Goal: Task Accomplishment & Management: Manage account settings

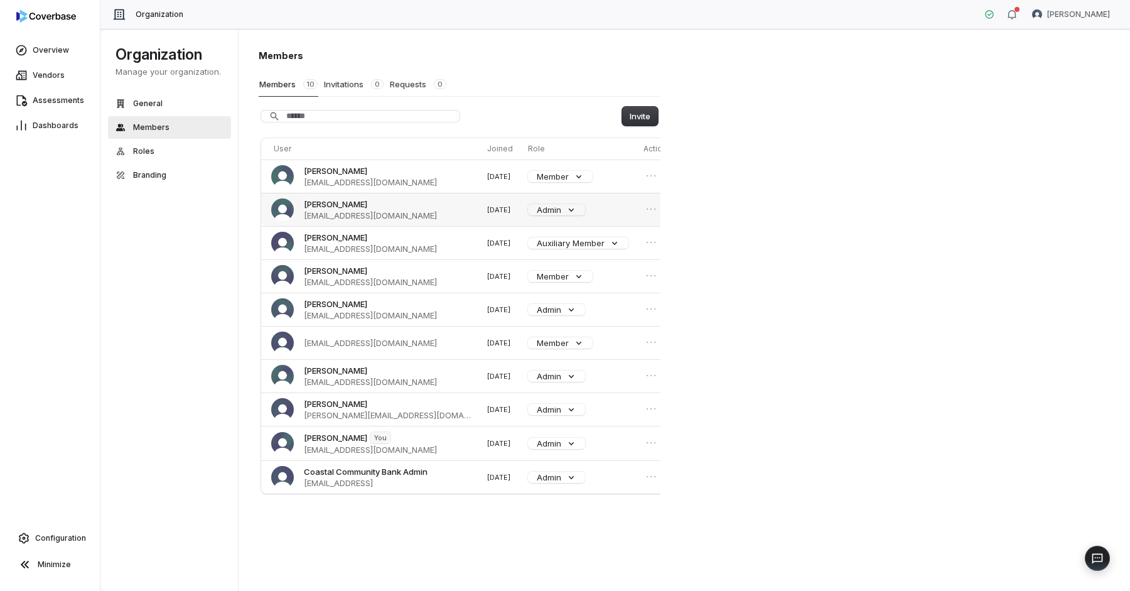
click at [385, 212] on span "jlee@coastalbank.com" at bounding box center [370, 215] width 133 height 11
click at [785, 180] on div "Members Members 10 Invitations 0 Requests 0 Invite User Joined Role Actions Sha…" at bounding box center [685, 310] width 892 height 563
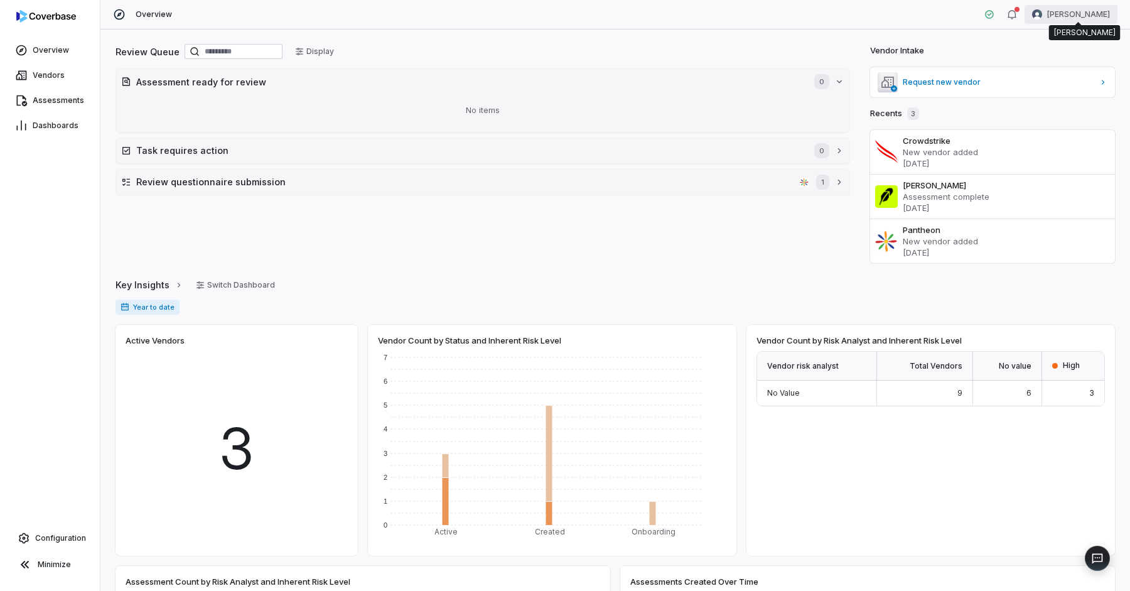
click at [1080, 13] on html "Overview Vendors Assessments Dashboards Configuration Minimize Overview Chris M…" at bounding box center [565, 295] width 1130 height 591
click at [1059, 63] on div "Organization" at bounding box center [1065, 65] width 96 height 20
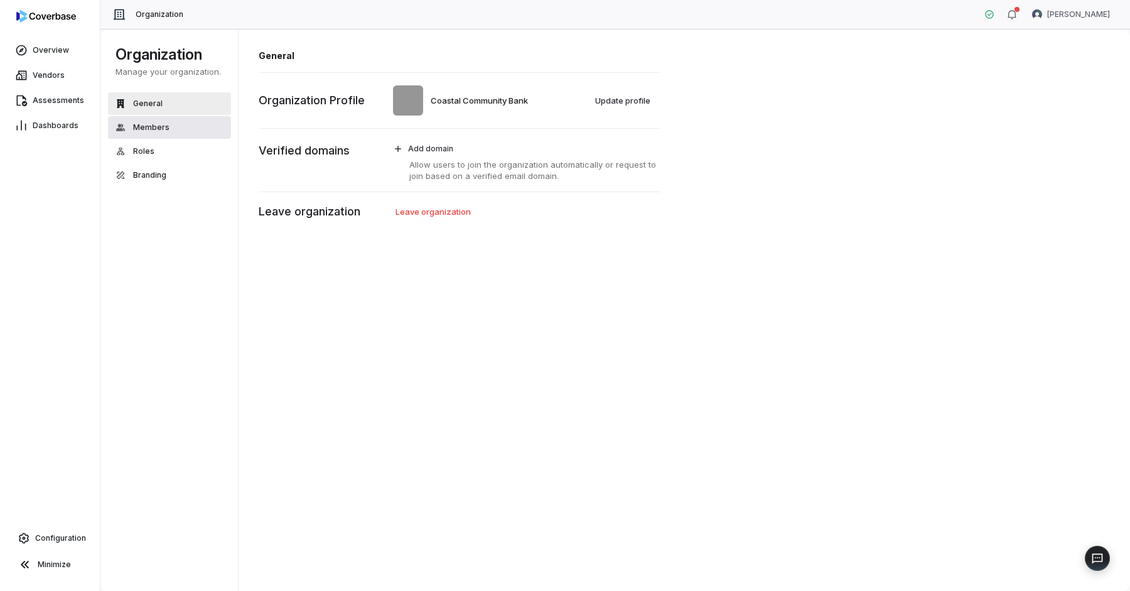
click at [136, 127] on span "Members" at bounding box center [151, 127] width 36 height 10
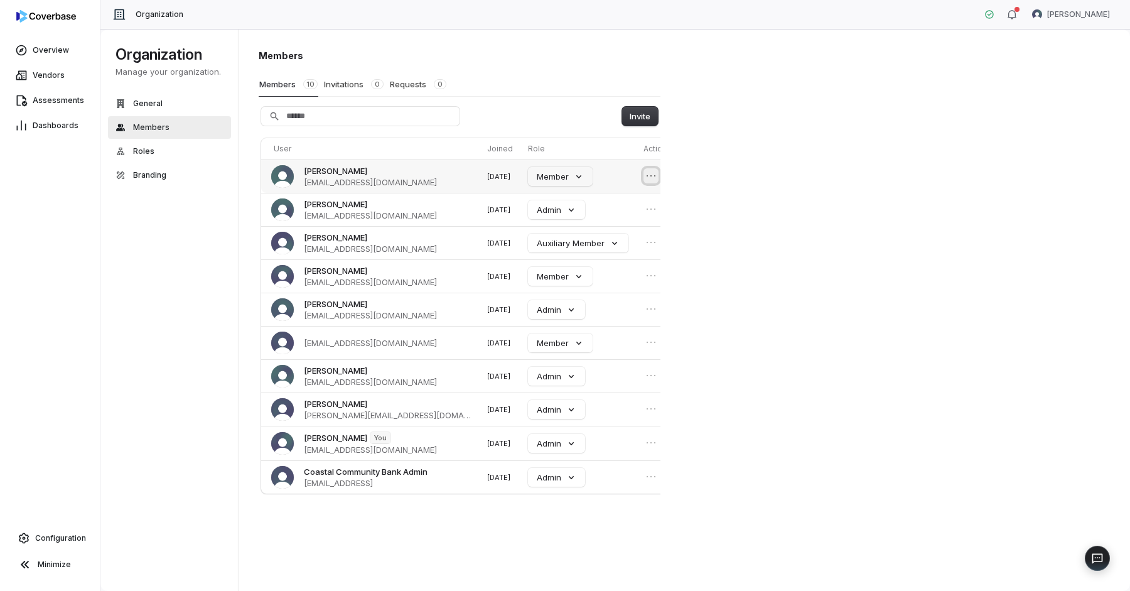
click at [647, 176] on icon "Open menu" at bounding box center [651, 176] width 8 height 0
click at [612, 199] on button "Remove member" at bounding box center [593, 198] width 80 height 16
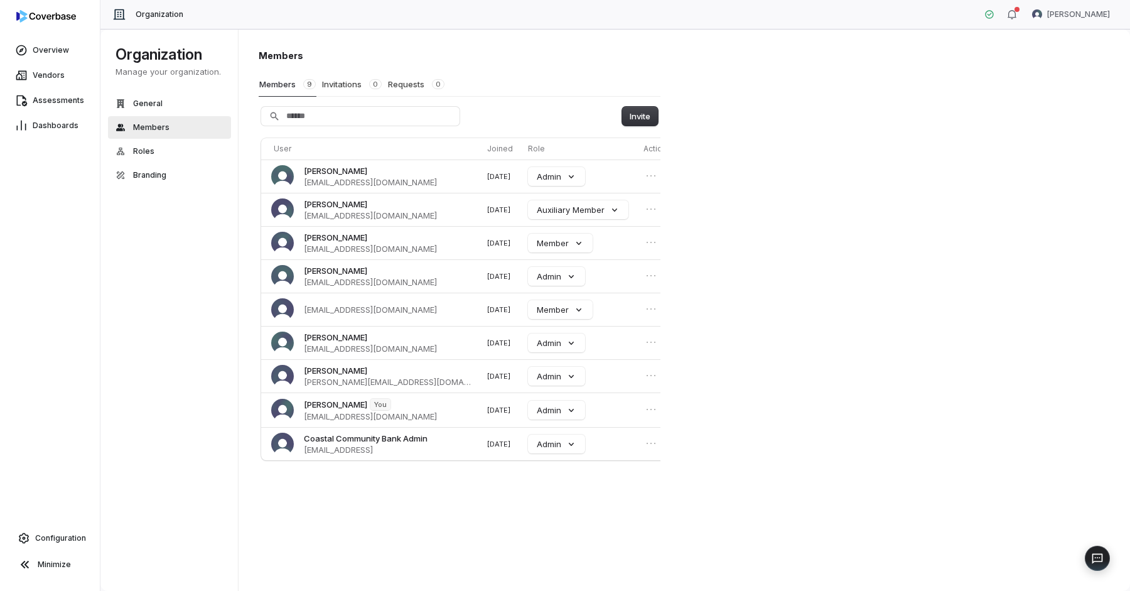
click at [813, 151] on div "Members Members 9 Invitations 0 Requests 0 Invite User Joined Role Actions Jeff…" at bounding box center [685, 310] width 892 height 563
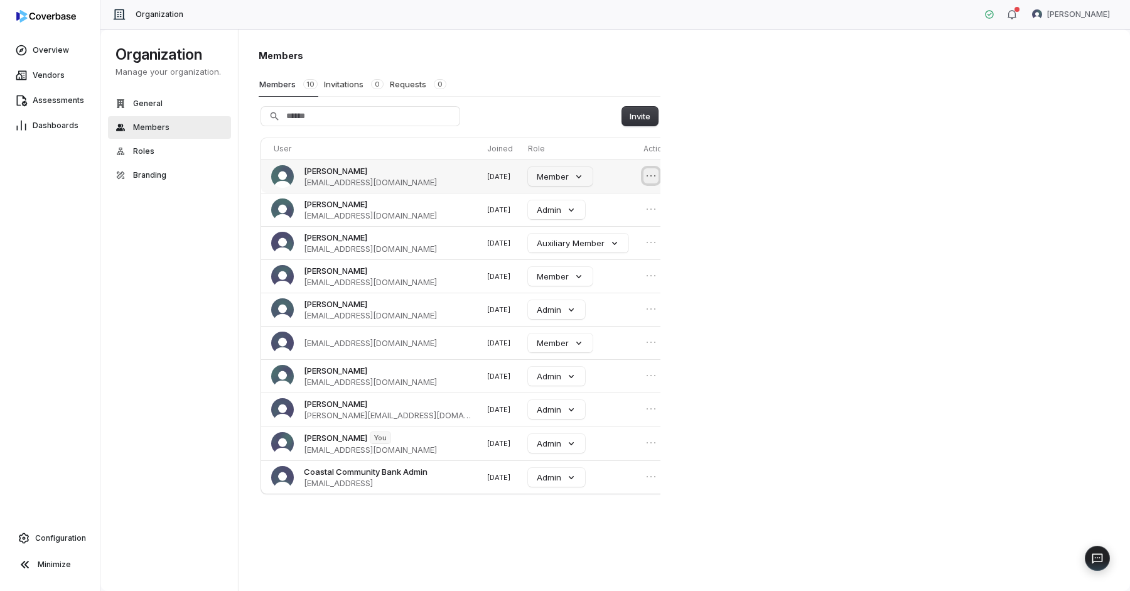
click at [645, 173] on icon "Open menu" at bounding box center [651, 176] width 13 height 13
click at [609, 198] on button "Remove member" at bounding box center [593, 198] width 80 height 16
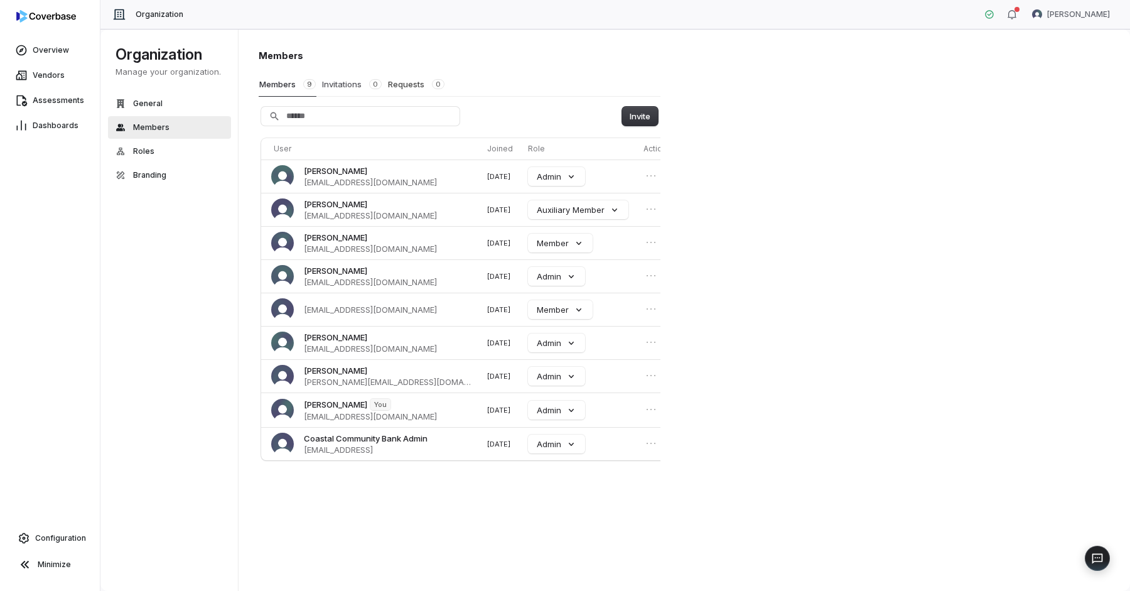
click at [342, 87] on button "Invitations 0" at bounding box center [352, 84] width 61 height 24
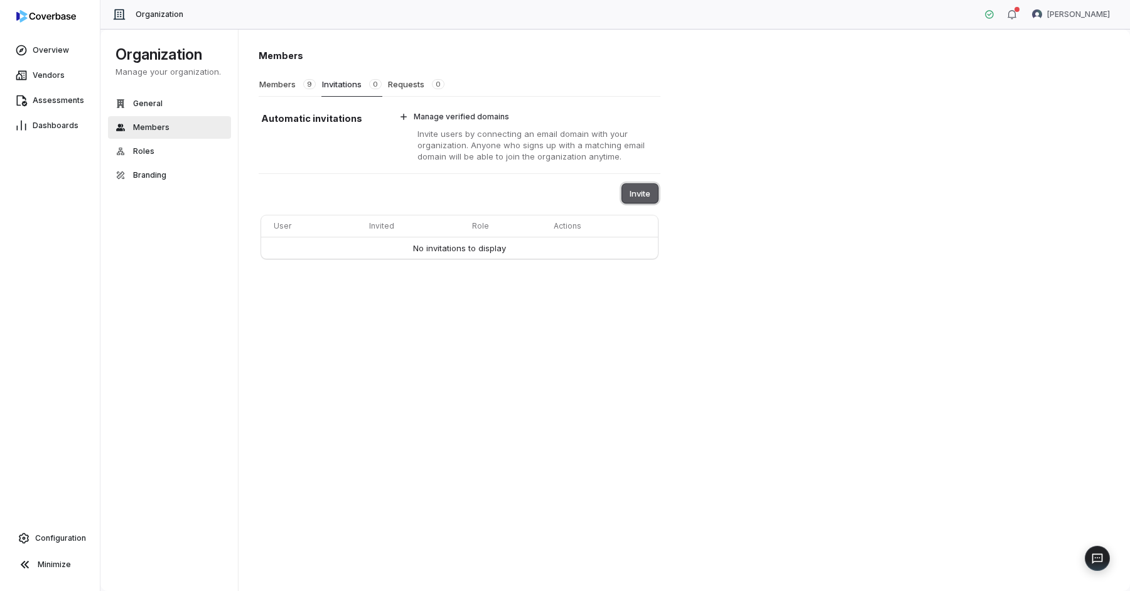
click at [638, 192] on button "Invite" at bounding box center [640, 193] width 36 height 19
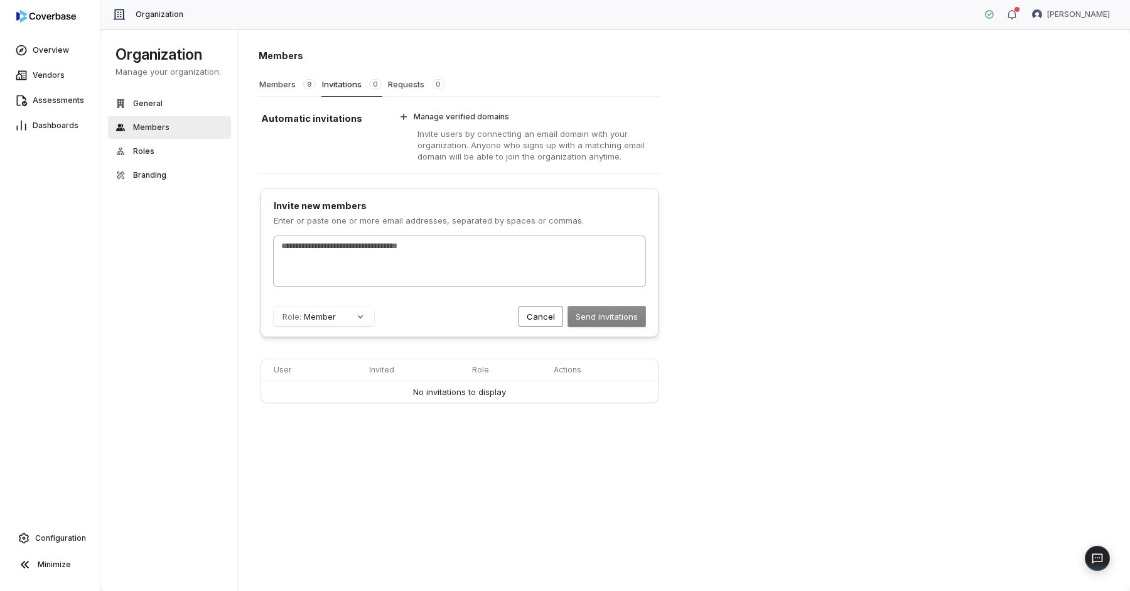
click at [542, 256] on div at bounding box center [460, 261] width 372 height 50
type input "**********"
click at [620, 315] on button "Send invitations" at bounding box center [606, 316] width 77 height 20
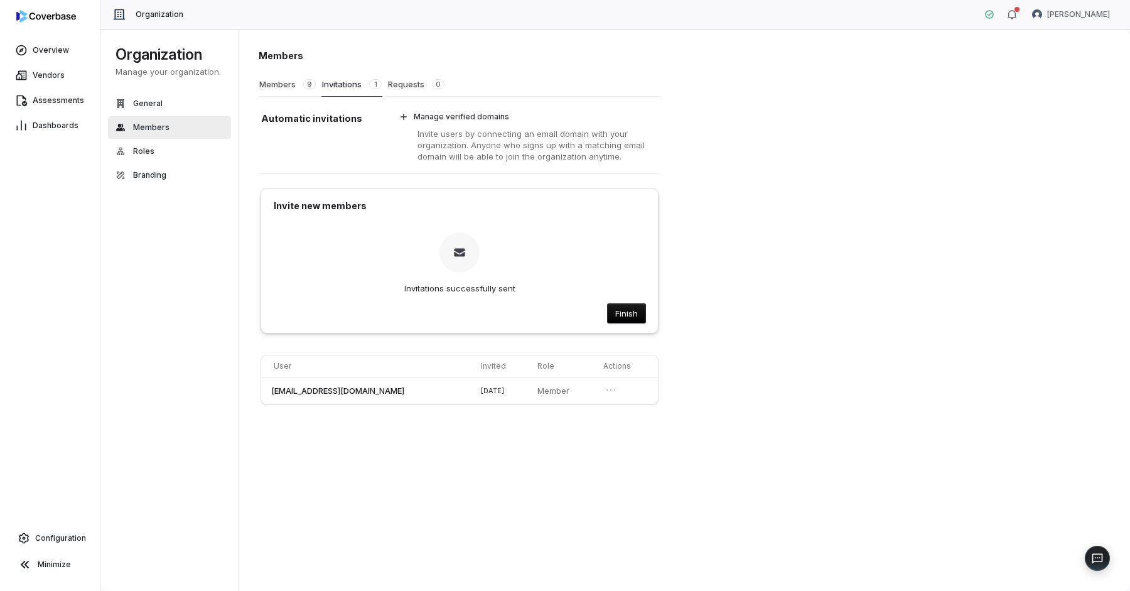
click at [764, 295] on div "Members Members 9 Invitations 1 Requests 0 Automatic invitations Manage verifie…" at bounding box center [685, 310] width 892 height 563
click at [792, 271] on div "Members Members 9 Invitations 1 Requests 0 Automatic invitations Manage verifie…" at bounding box center [685, 310] width 892 height 563
click at [635, 317] on button "Finish" at bounding box center [627, 313] width 38 height 19
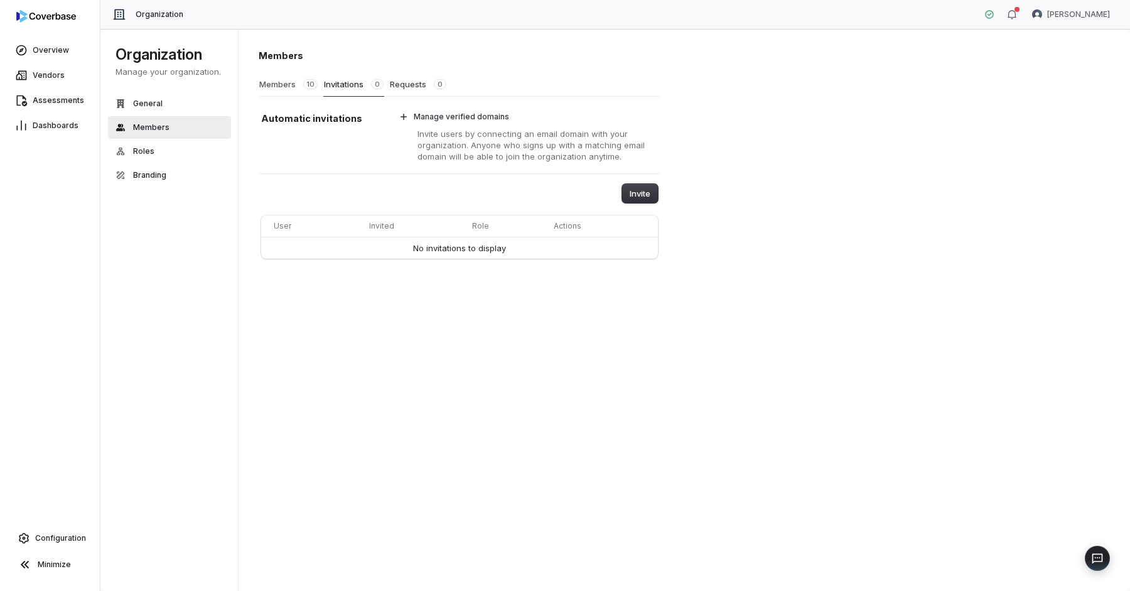
click at [275, 85] on button "Members 10" at bounding box center [289, 84] width 60 height 24
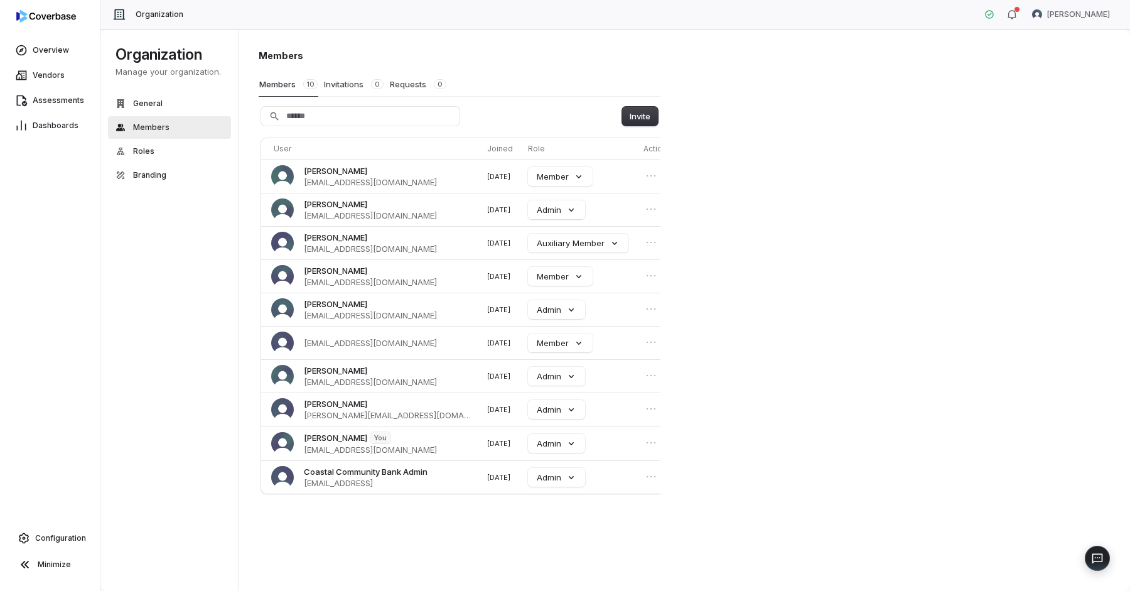
click at [806, 194] on div "Members Members 10 Invitations 0 Requests 0 Invite User Joined Role Actions Sha…" at bounding box center [685, 310] width 892 height 563
click at [577, 93] on div "Members 10 Invitations 0 Requests 0" at bounding box center [460, 84] width 402 height 24
click at [639, 168] on td at bounding box center [660, 176] width 43 height 33
click at [645, 175] on icon "Open menu" at bounding box center [651, 176] width 13 height 13
click at [645, 175] on icon "Close menu" at bounding box center [651, 176] width 13 height 13
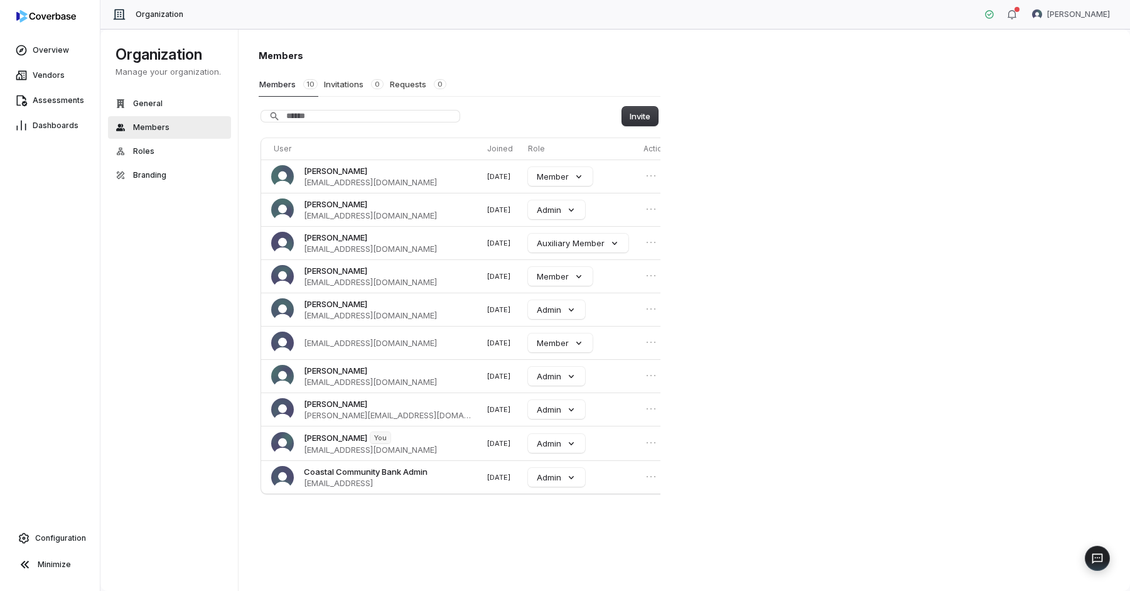
click at [526, 62] on div "Members Members 10 Invitations 0 Requests 0 Invite User Joined Role Actions Sha…" at bounding box center [460, 272] width 402 height 447
click at [355, 85] on button "Invitations 0" at bounding box center [353, 84] width 61 height 24
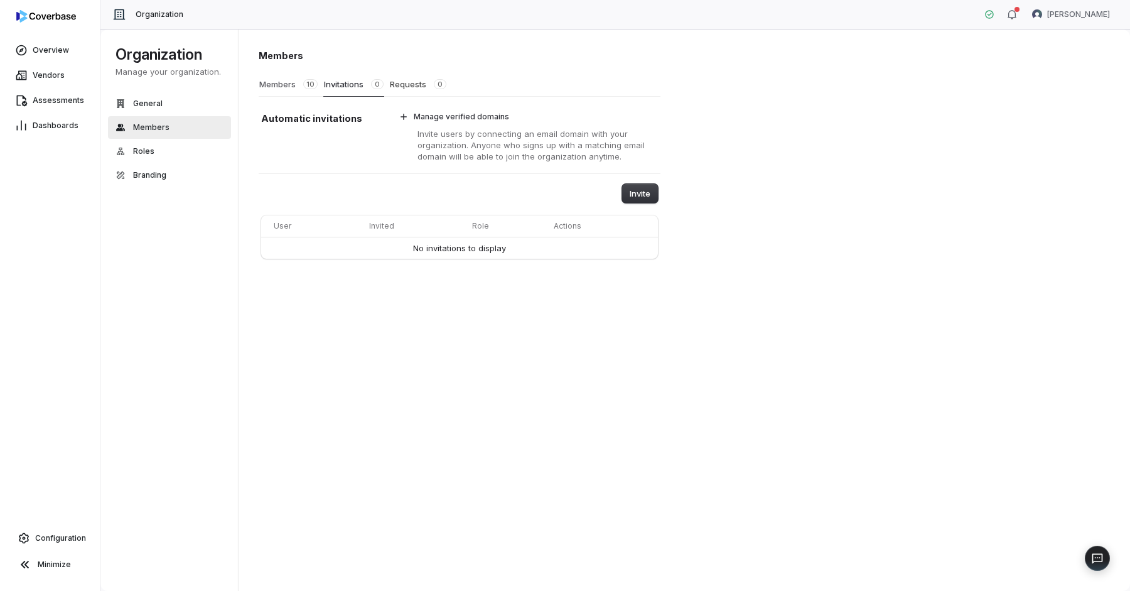
click at [298, 82] on button "Members 10" at bounding box center [289, 84] width 60 height 24
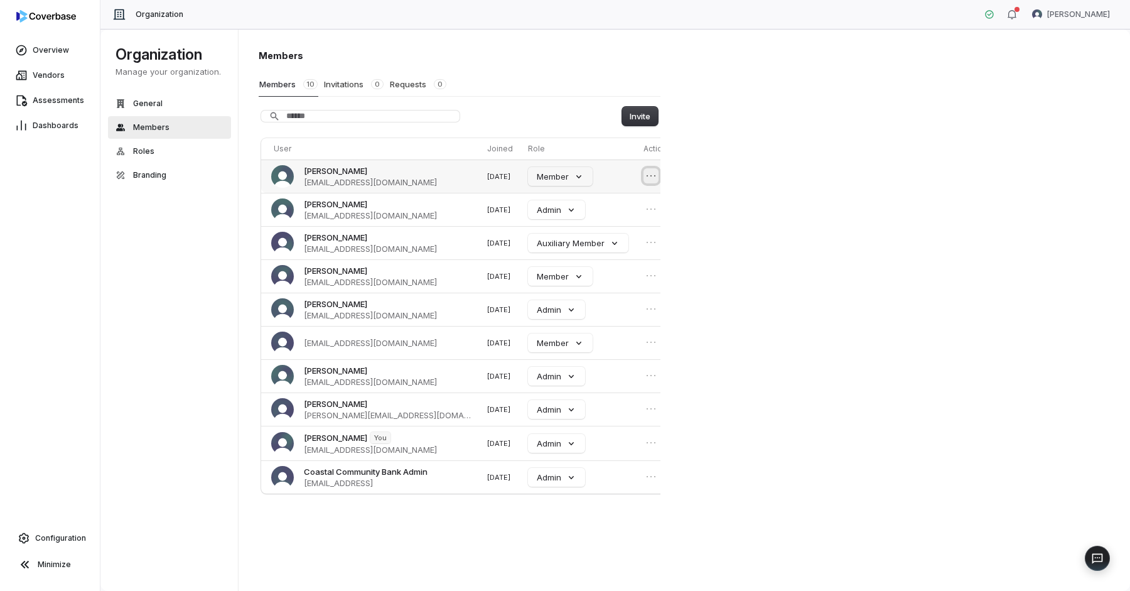
click at [645, 176] on icon "Open menu" at bounding box center [651, 176] width 13 height 13
click at [553, 91] on div "Members 10 Invitations 0 Requests 0" at bounding box center [460, 84] width 402 height 24
click at [644, 121] on button "Invite" at bounding box center [640, 116] width 36 height 19
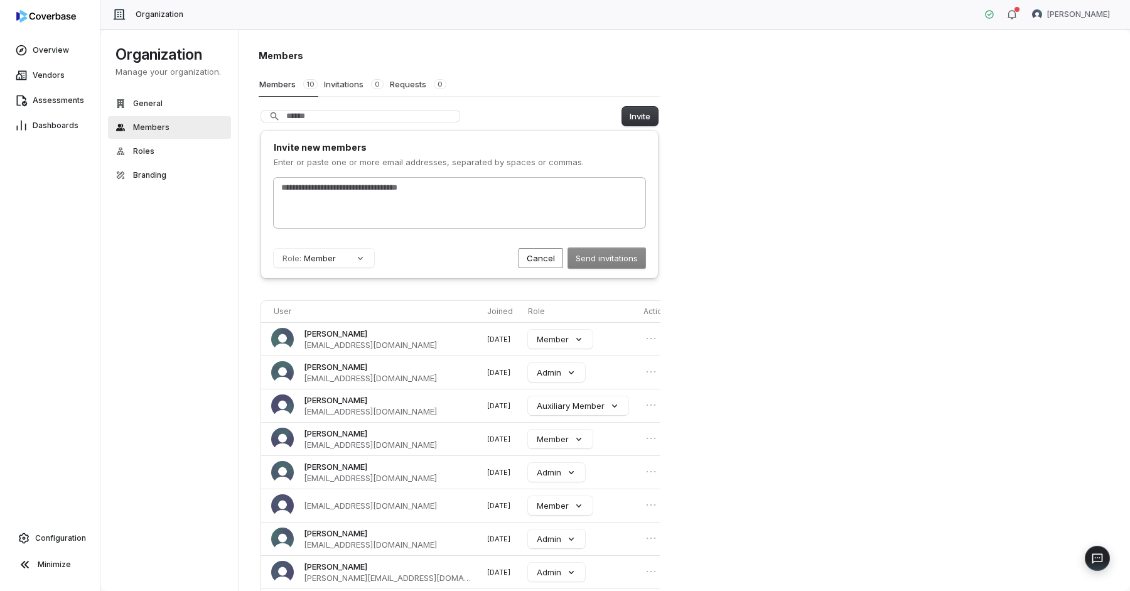
click at [489, 218] on div at bounding box center [460, 203] width 372 height 50
type input "**********"
click at [621, 265] on button "Send invitations" at bounding box center [606, 258] width 77 height 20
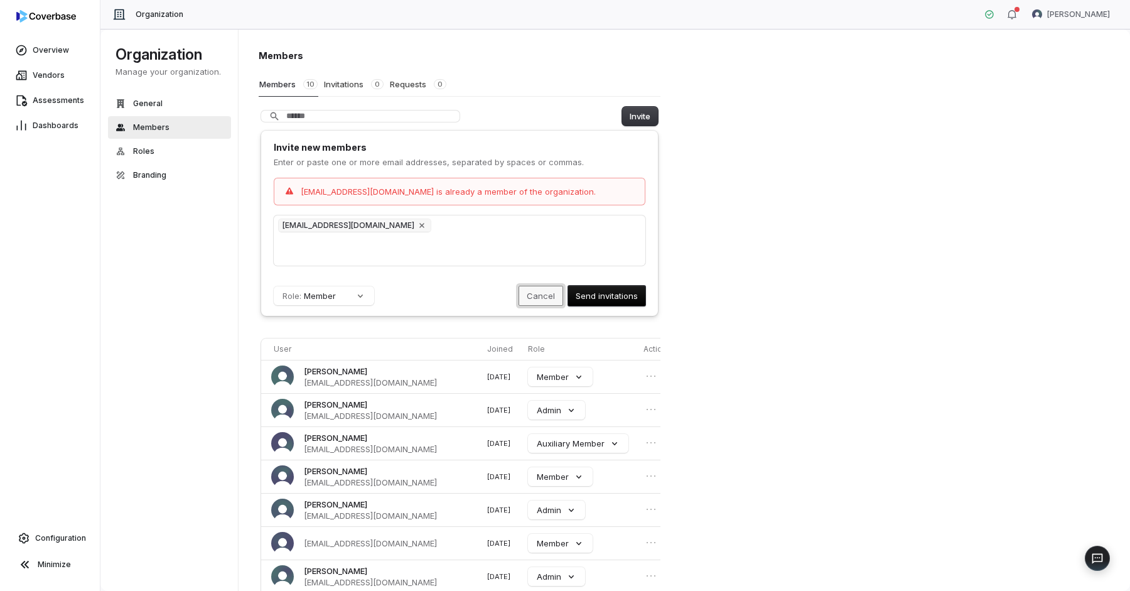
click at [547, 295] on button "Cancel" at bounding box center [541, 296] width 45 height 20
